Goal: Book appointment/travel/reservation

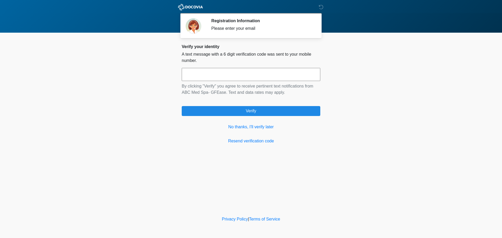
click at [268, 72] on input "text" at bounding box center [251, 74] width 139 height 13
type input "******"
click at [244, 127] on link "No thanks, I'll verify later" at bounding box center [251, 127] width 139 height 6
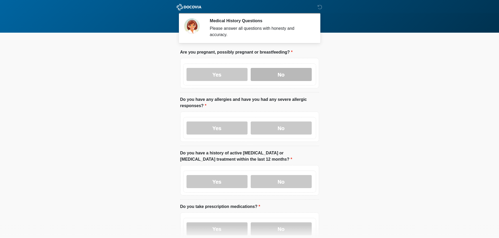
click at [294, 68] on label "No" at bounding box center [280, 74] width 61 height 13
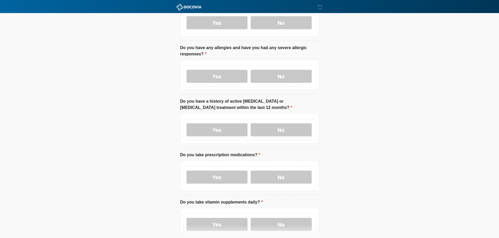
scroll to position [52, 0]
click at [218, 69] on label "Yes" at bounding box center [216, 75] width 61 height 13
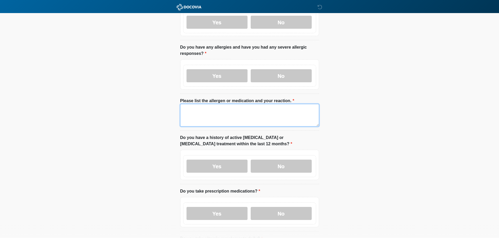
click at [198, 104] on textarea "Please list the allergen or medication and your reaction." at bounding box center [249, 115] width 139 height 23
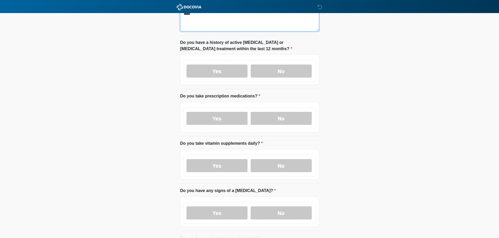
scroll to position [157, 0]
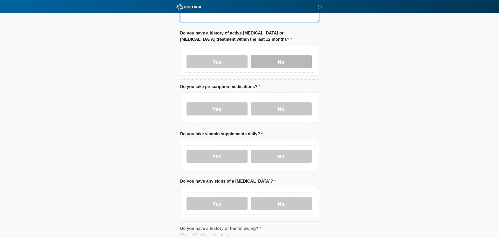
type textarea "****"
click at [284, 55] on label "No" at bounding box center [280, 61] width 61 height 13
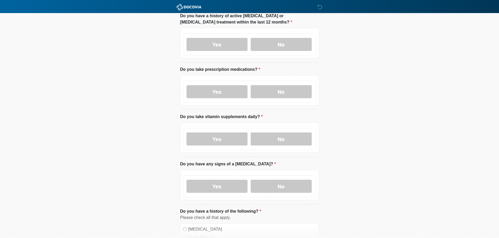
scroll to position [183, 0]
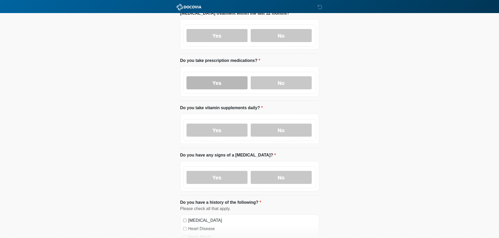
click at [212, 79] on label "Yes" at bounding box center [216, 82] width 61 height 13
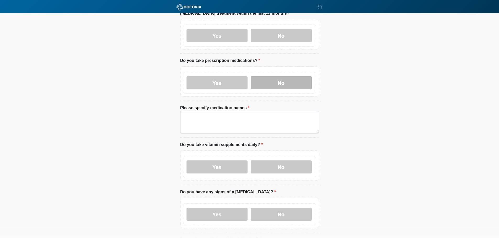
click at [281, 78] on label "No" at bounding box center [280, 82] width 61 height 13
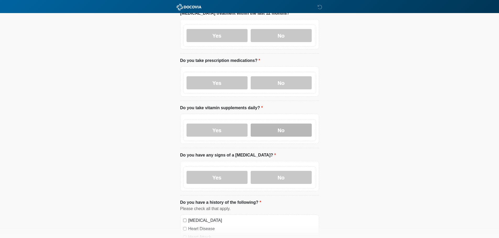
click at [279, 124] on label "No" at bounding box center [280, 130] width 61 height 13
click at [279, 171] on label "No" at bounding box center [280, 177] width 61 height 13
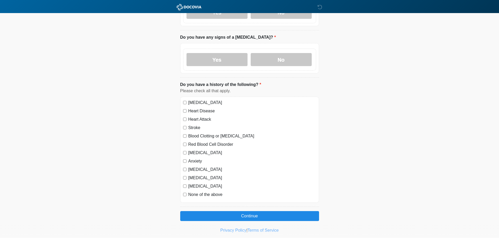
scroll to position [307, 0]
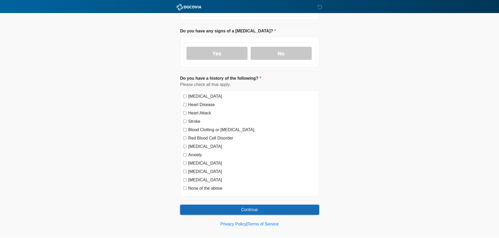
click at [220, 205] on button "Continue" at bounding box center [249, 210] width 139 height 10
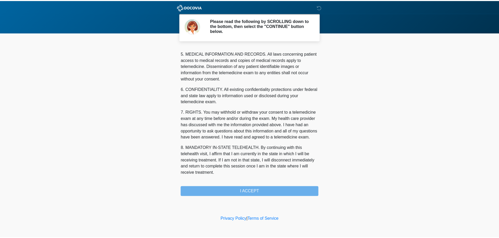
scroll to position [176, 0]
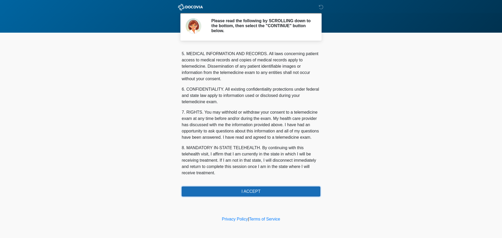
click at [237, 192] on button "I ACCEPT" at bounding box center [251, 192] width 139 height 10
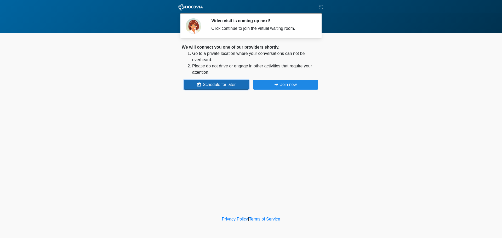
click at [217, 84] on button "Schedule for later" at bounding box center [216, 85] width 65 height 10
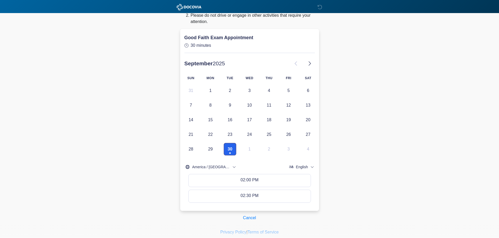
scroll to position [52, 0]
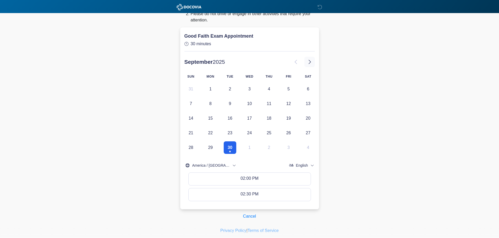
click at [313, 57] on button at bounding box center [309, 62] width 10 height 10
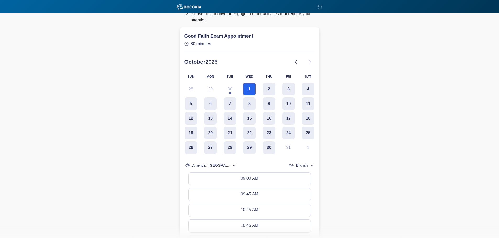
click at [249, 88] on button "1" at bounding box center [249, 89] width 13 height 13
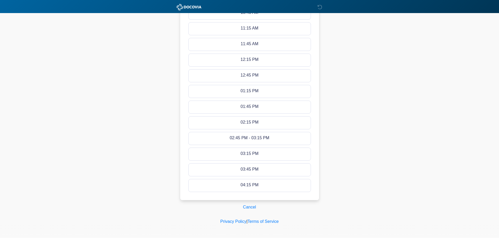
scroll to position [267, 0]
click at [251, 205] on button "Cancel" at bounding box center [249, 206] width 20 height 10
